Goal: Find contact information: Find contact information

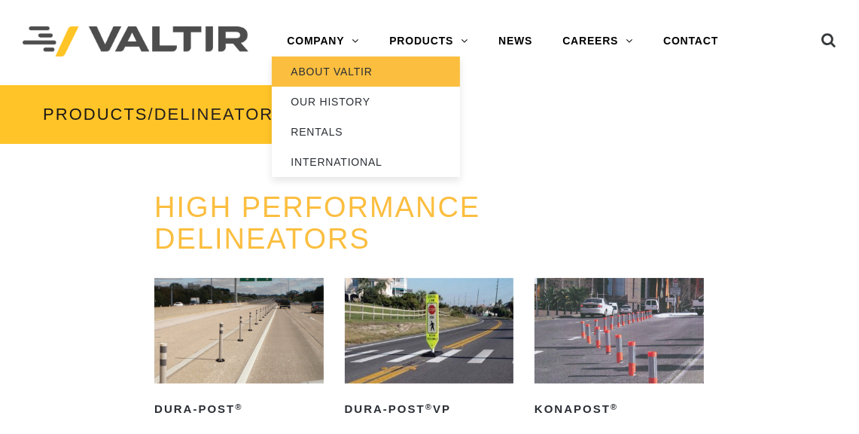
click at [351, 67] on link "ABOUT VALTIR" at bounding box center [366, 71] width 188 height 30
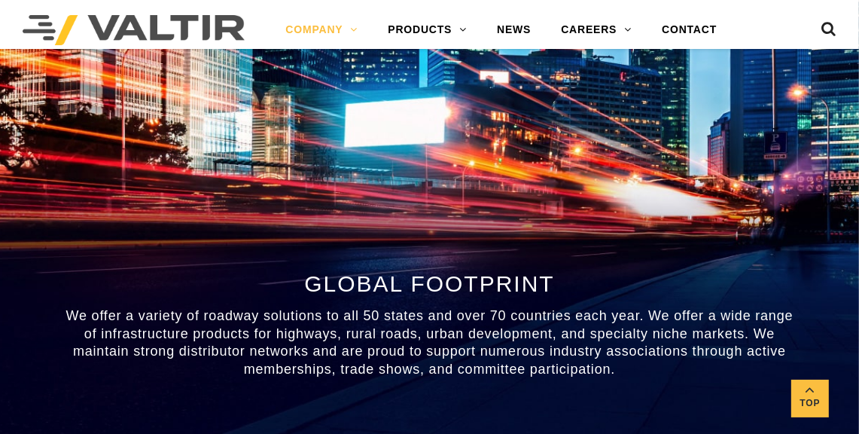
scroll to position [911, 0]
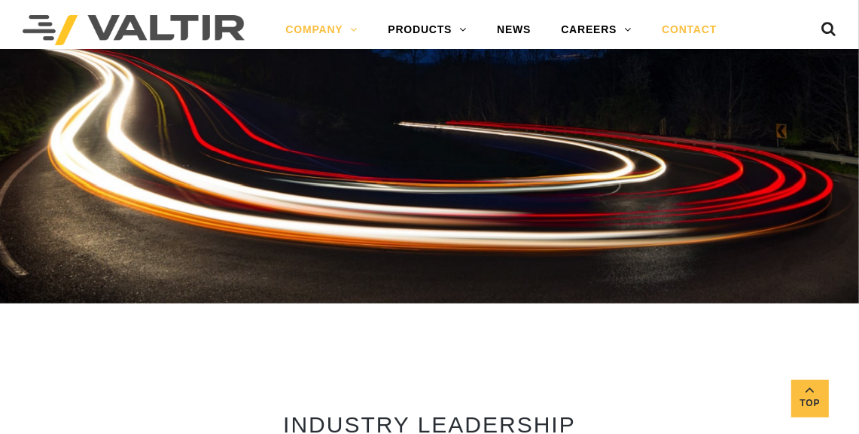
click at [672, 33] on link "CONTACT" at bounding box center [689, 30] width 85 height 30
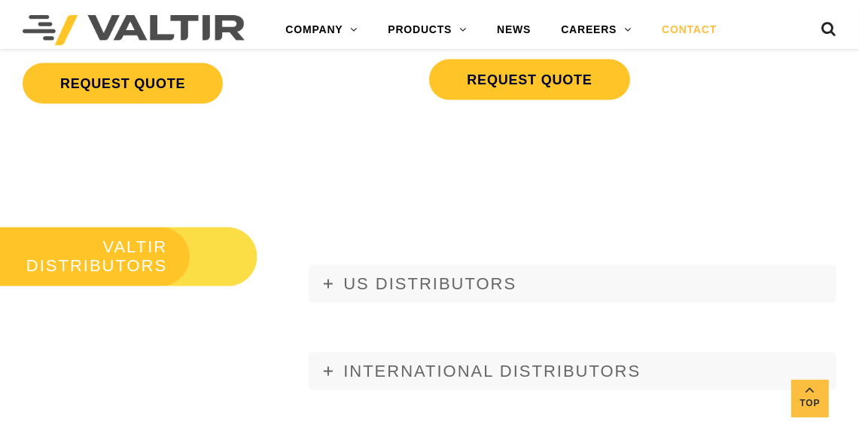
scroll to position [1456, 0]
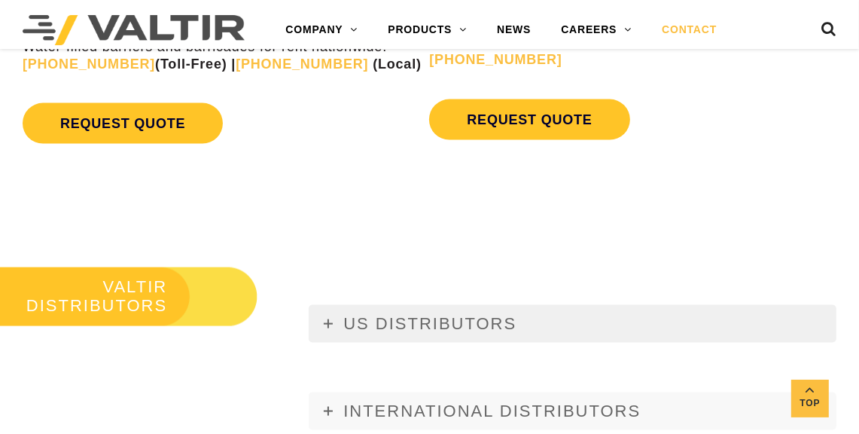
click at [382, 335] on link "US DISTRIBUTORS" at bounding box center [573, 324] width 528 height 38
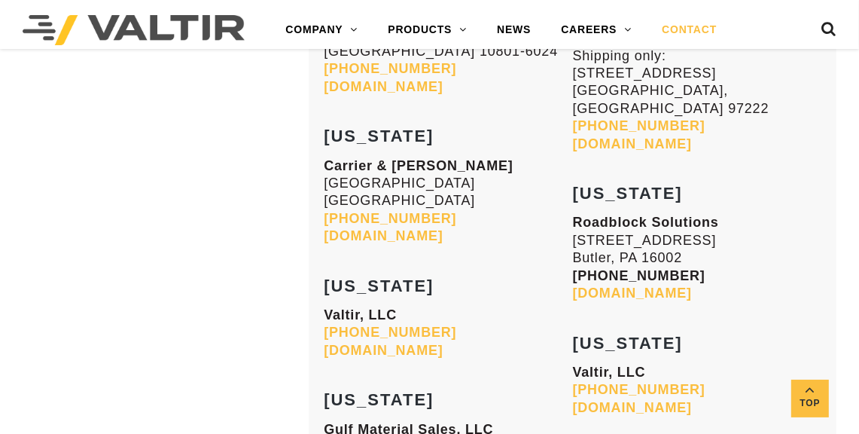
scroll to position [6005, 0]
